Goal: Complete application form

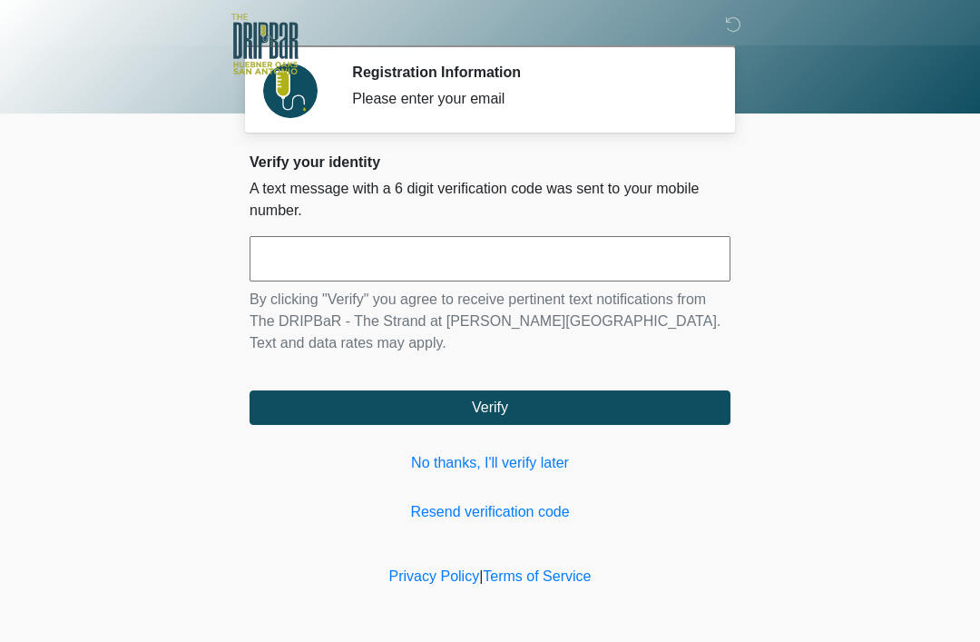
click at [523, 469] on link "No thanks, I'll verify later" at bounding box center [490, 463] width 481 height 22
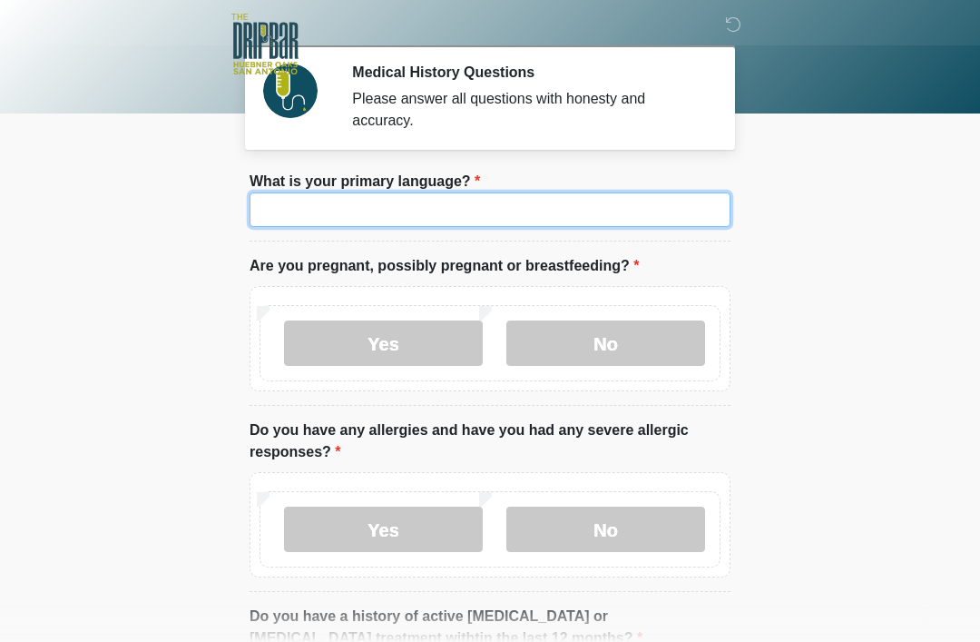
click at [685, 222] on input "What is your primary language?" at bounding box center [490, 209] width 481 height 34
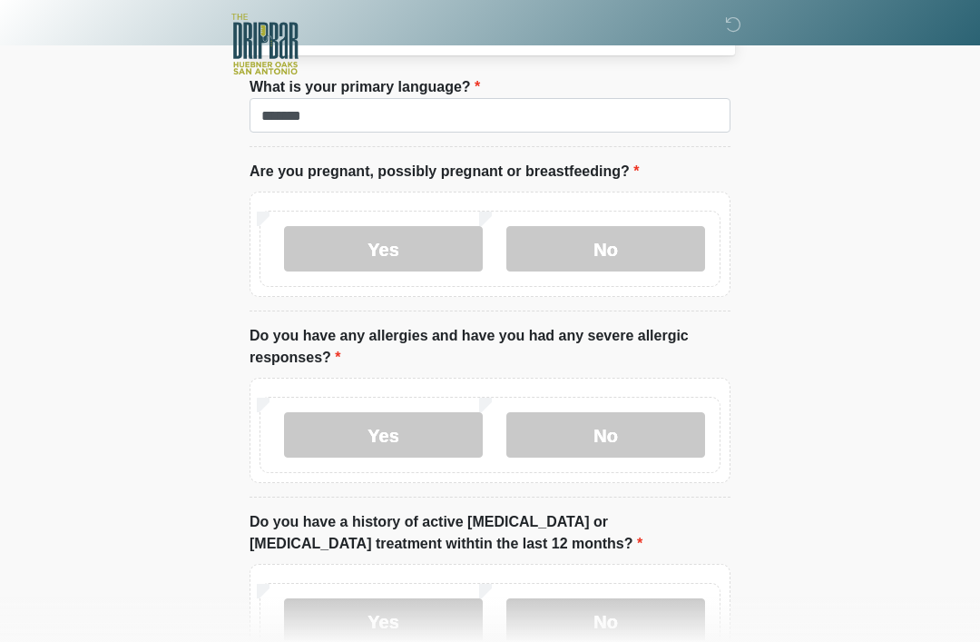
scroll to position [94, 0]
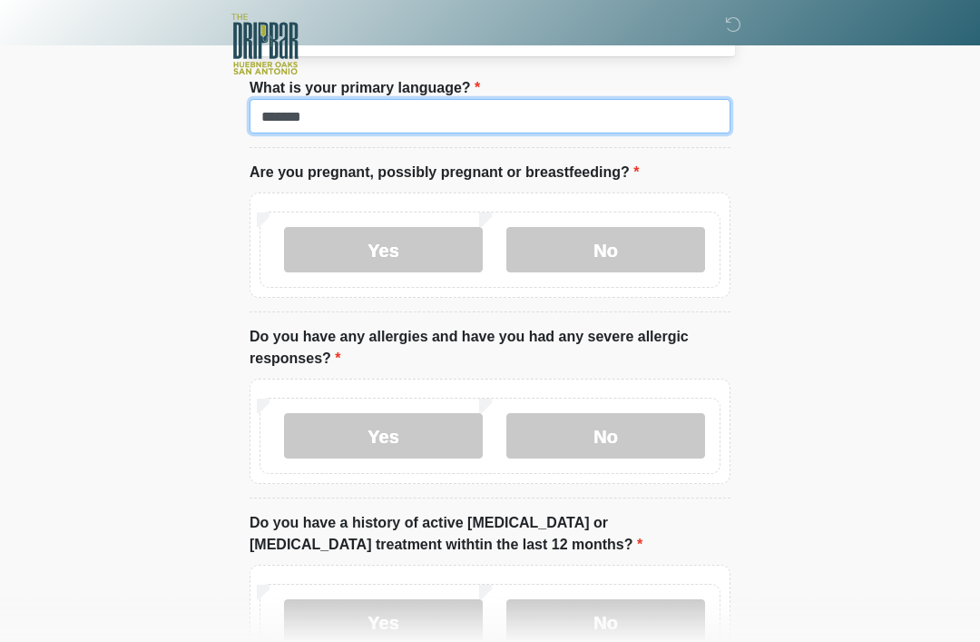
type input "*******"
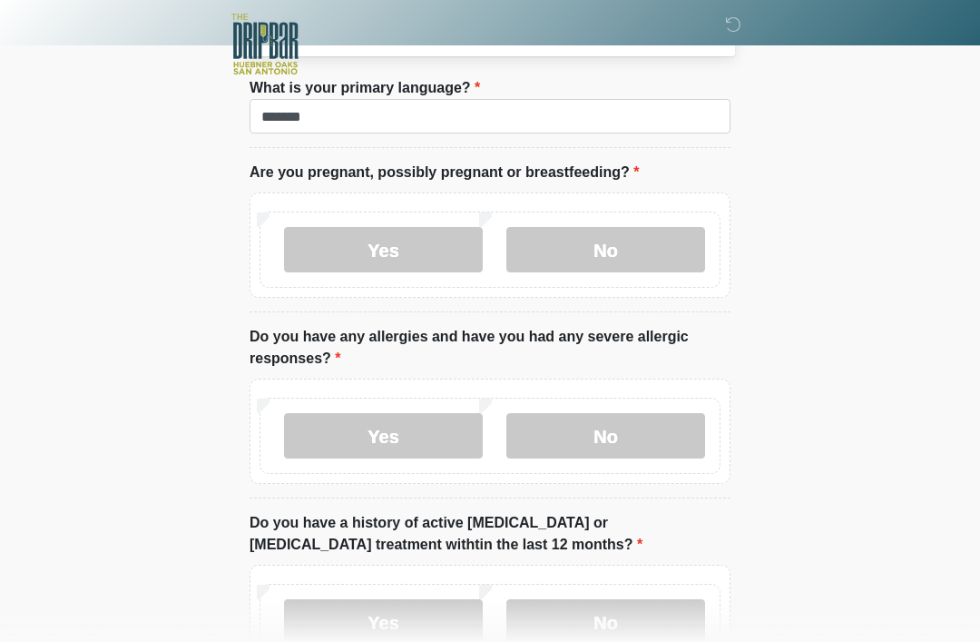
click at [652, 248] on label "No" at bounding box center [606, 249] width 199 height 45
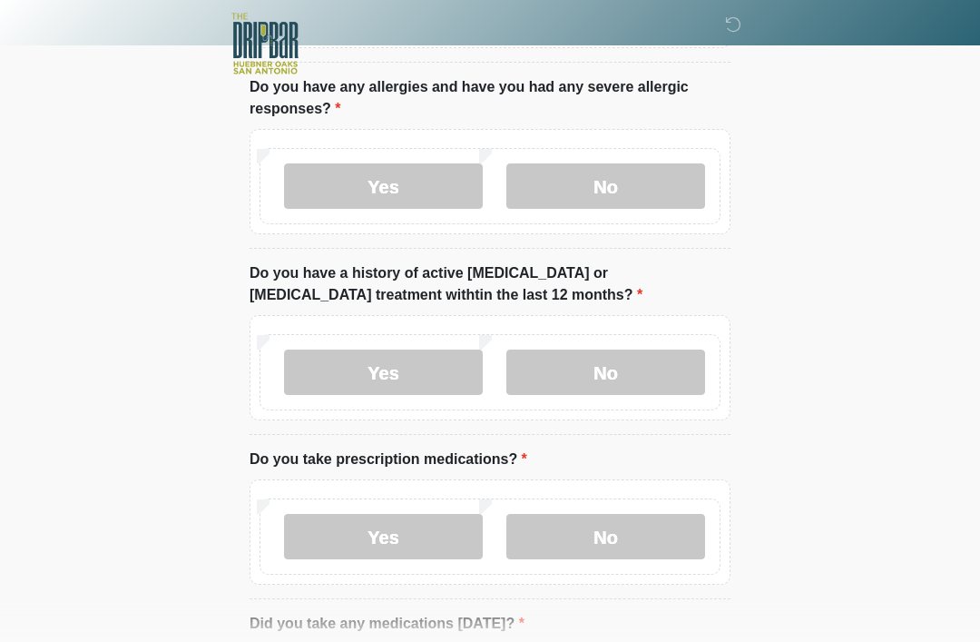
scroll to position [344, 0]
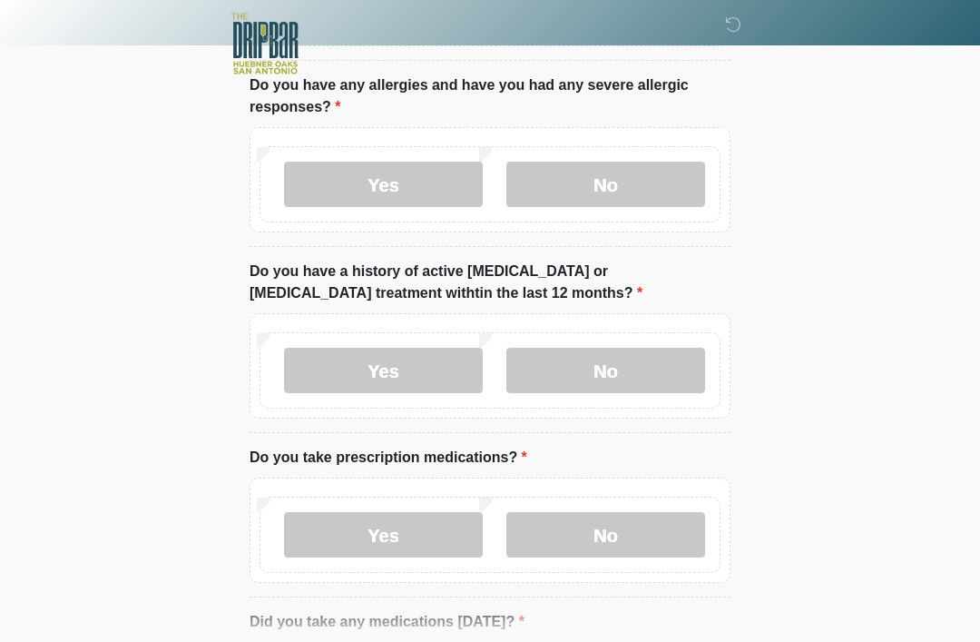
click at [663, 165] on label "No" at bounding box center [606, 184] width 199 height 45
click at [647, 361] on label "No" at bounding box center [606, 370] width 199 height 45
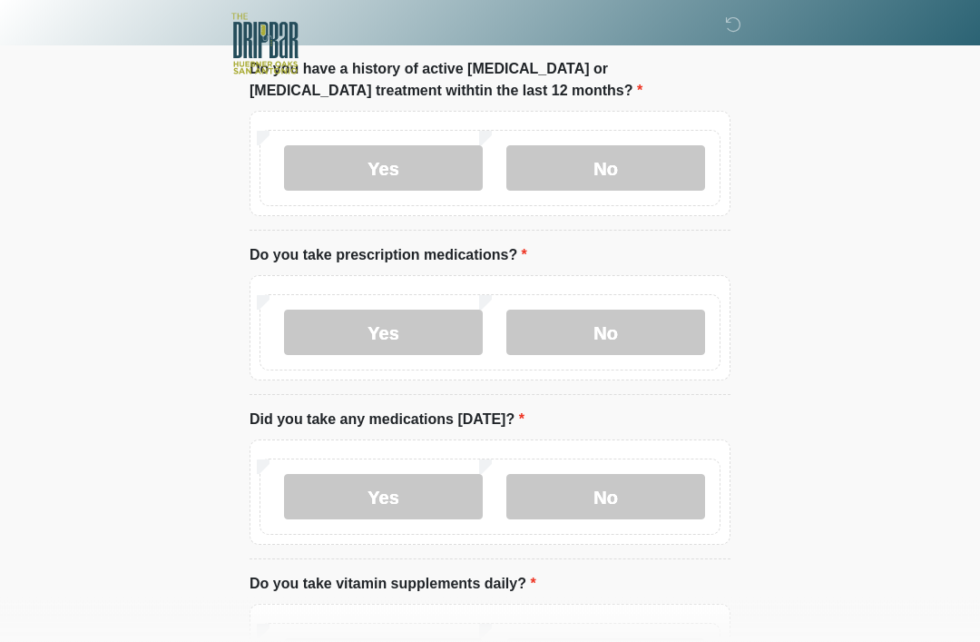
scroll to position [546, 0]
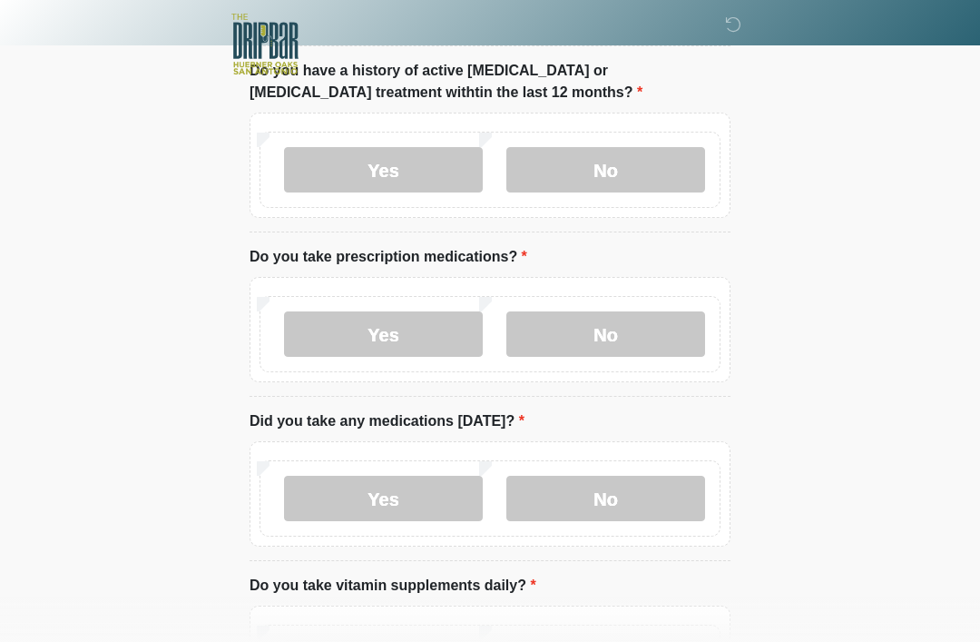
click at [621, 332] on label "No" at bounding box center [606, 333] width 199 height 45
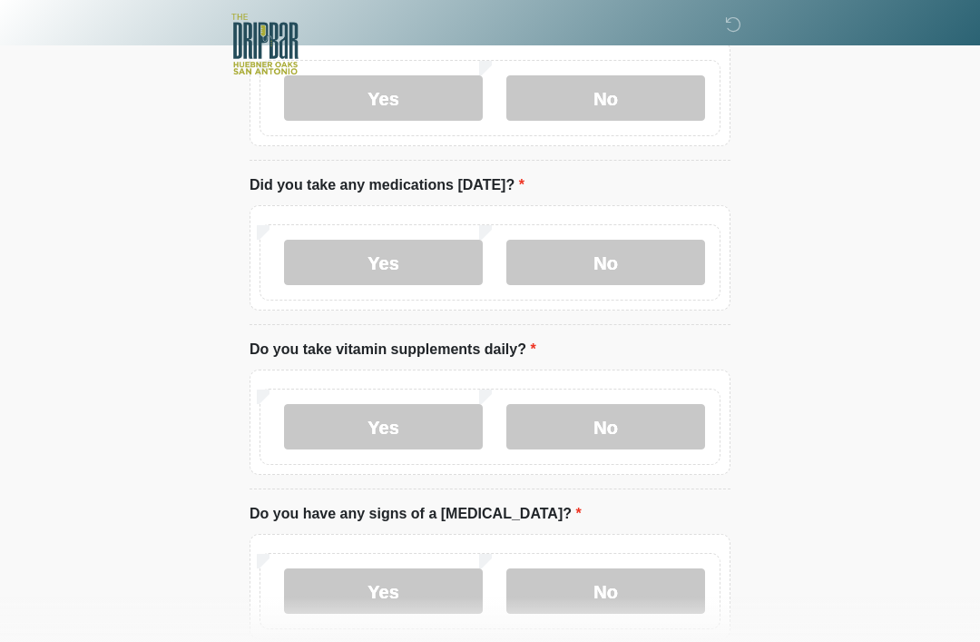
scroll to position [783, 0]
click at [673, 277] on label "No" at bounding box center [606, 261] width 199 height 45
click at [671, 415] on label "No" at bounding box center [606, 425] width 199 height 45
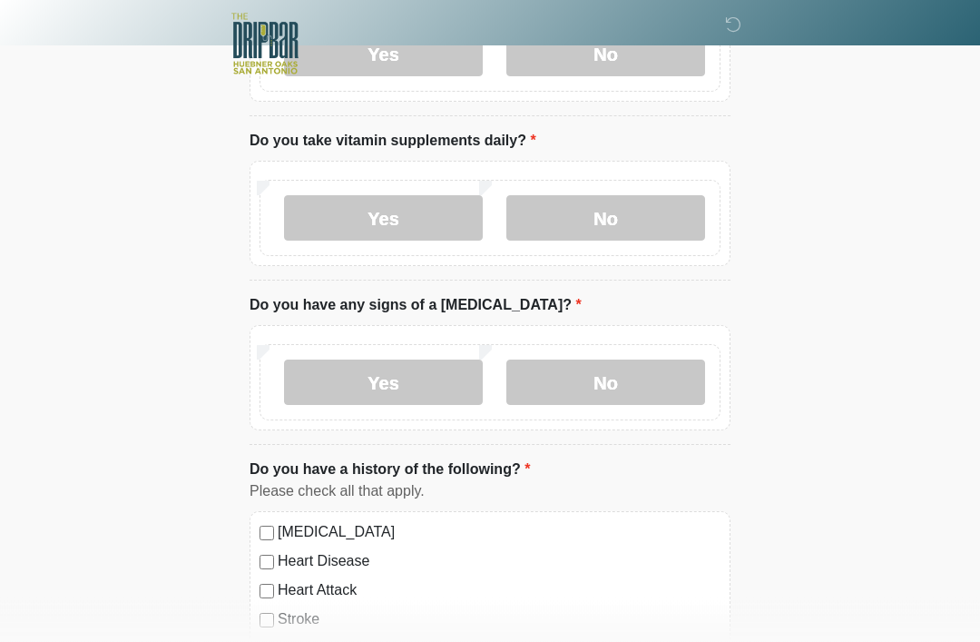
click at [672, 375] on label "No" at bounding box center [606, 382] width 199 height 45
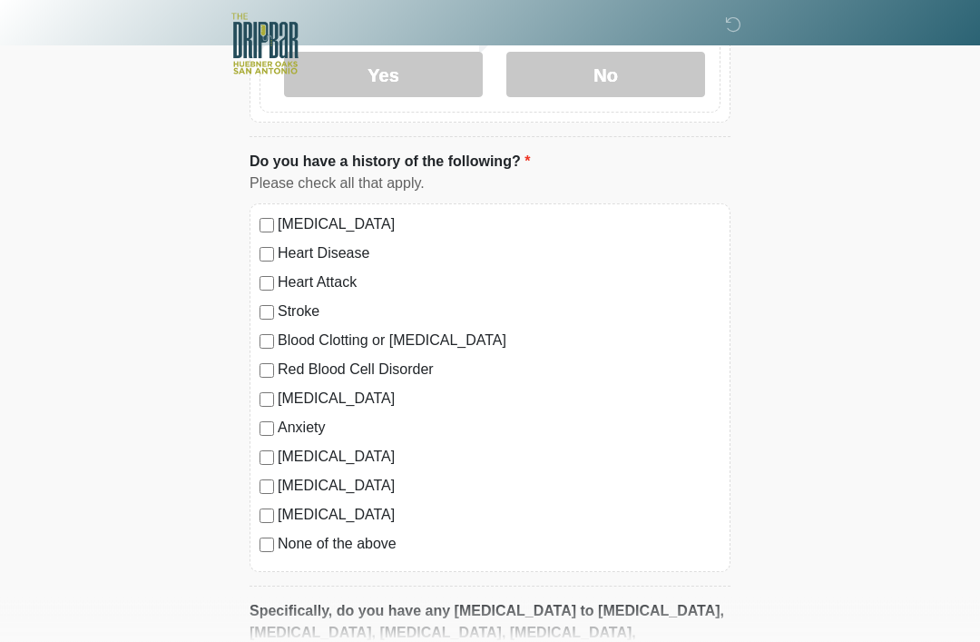
scroll to position [1298, 0]
click at [284, 537] on label "None of the above" at bounding box center [499, 544] width 443 height 22
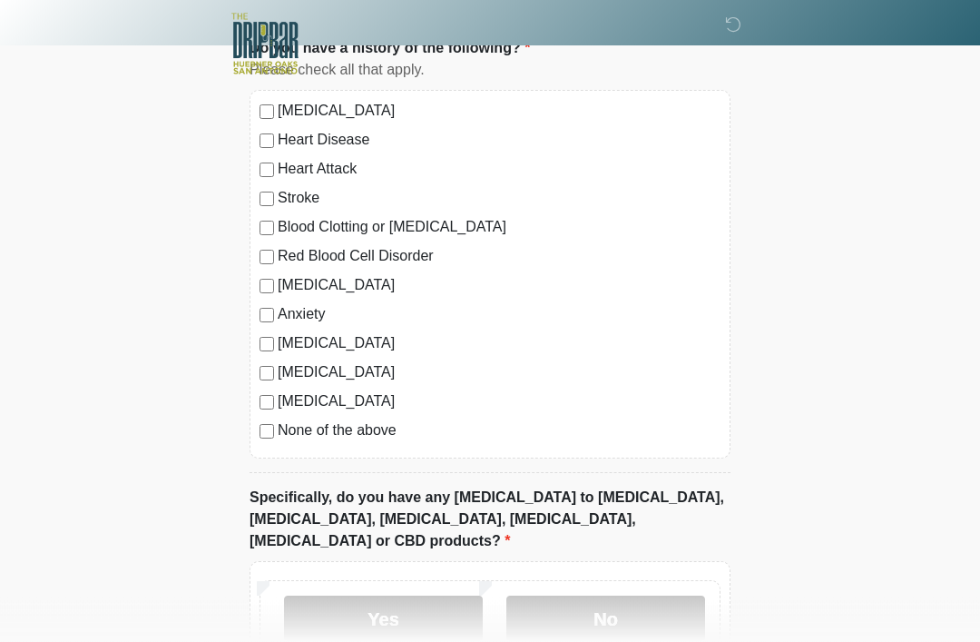
scroll to position [1513, 0]
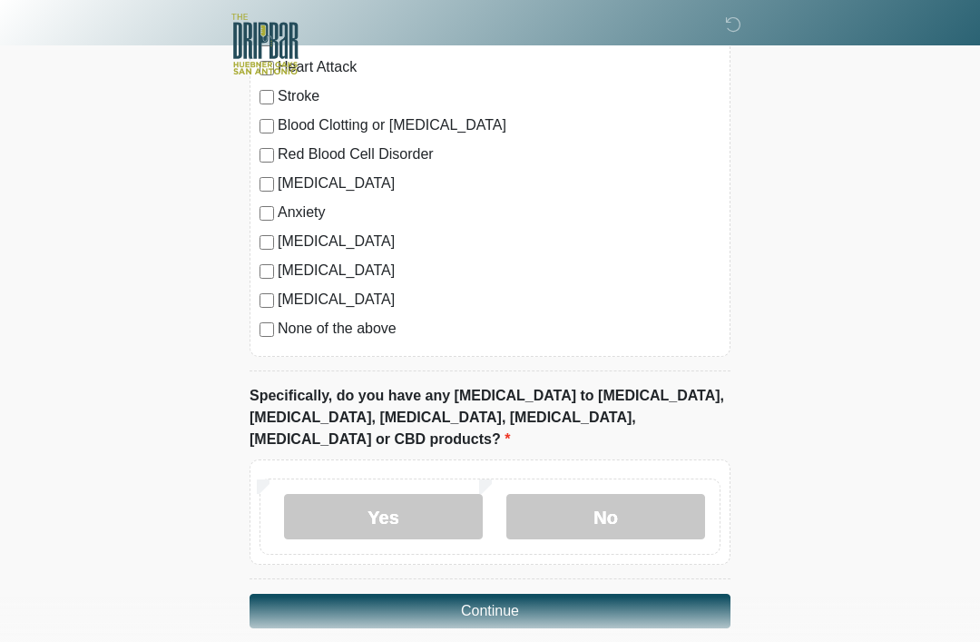
click at [640, 497] on label "No" at bounding box center [606, 516] width 199 height 45
click at [687, 594] on button "Continue" at bounding box center [490, 611] width 481 height 34
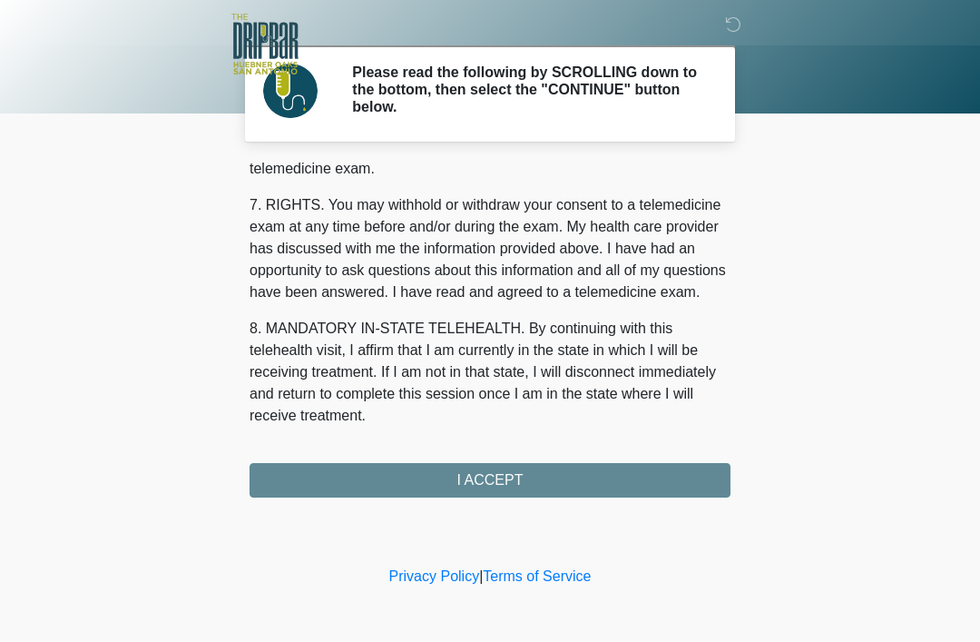
scroll to position [796, 0]
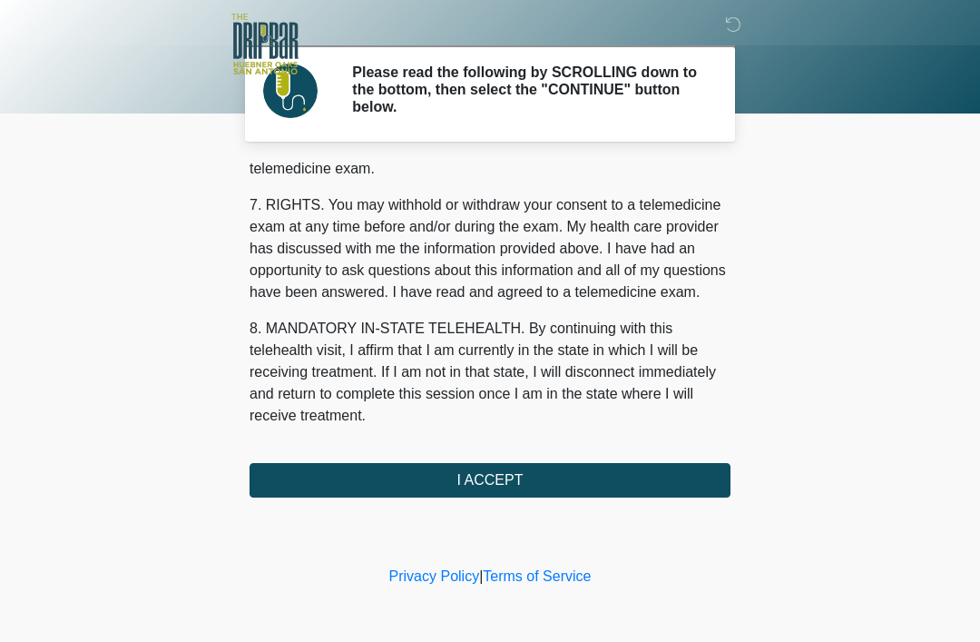
click at [620, 477] on button "I ACCEPT" at bounding box center [490, 480] width 481 height 34
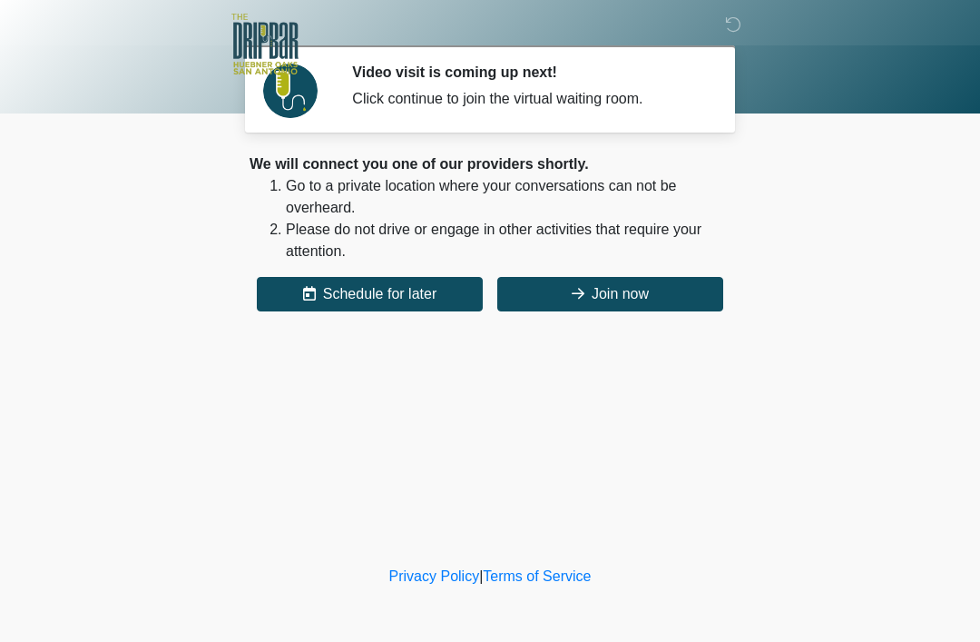
click at [684, 280] on button "Join now" at bounding box center [610, 294] width 226 height 34
